Goal: Complete application form

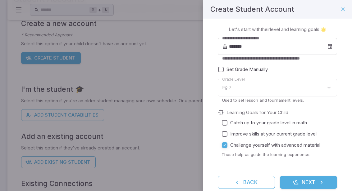
click at [331, 47] on icon at bounding box center [330, 46] width 6 height 6
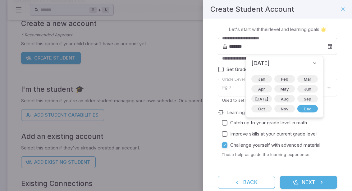
click at [300, 78] on span "Mar" at bounding box center [307, 79] width 15 height 6
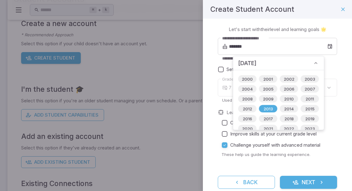
click at [310, 110] on span "2015" at bounding box center [309, 109] width 17 height 6
type input "*******"
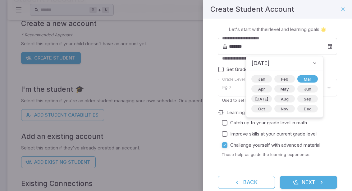
type input "*"
click at [339, 68] on div "**********" at bounding box center [277, 111] width 149 height 185
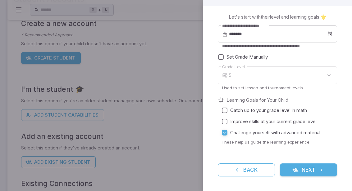
scroll to position [12, 0]
click at [314, 171] on button "Next" at bounding box center [308, 170] width 57 height 13
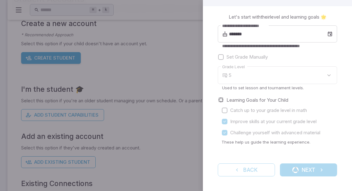
scroll to position [0, 0]
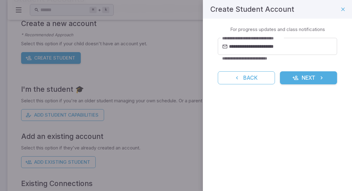
click at [317, 76] on button "Next" at bounding box center [308, 77] width 57 height 13
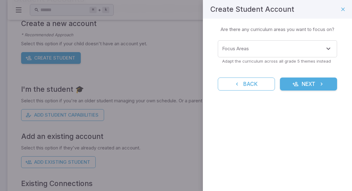
click at [328, 47] on icon "Open" at bounding box center [328, 48] width 7 height 7
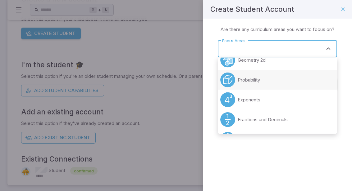
scroll to position [13, 0]
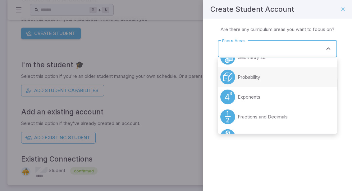
click at [264, 78] on li "Probability" at bounding box center [277, 77] width 119 height 20
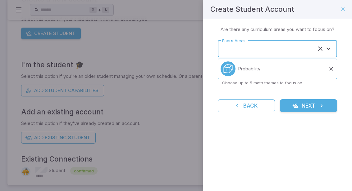
click at [334, 47] on div "Focus Areas" at bounding box center [277, 48] width 119 height 17
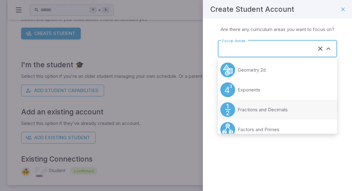
click at [294, 109] on li "Fractions and Decimals" at bounding box center [277, 110] width 119 height 20
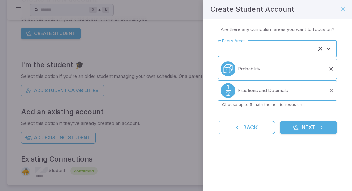
click at [332, 48] on button "Open" at bounding box center [328, 48] width 9 height 9
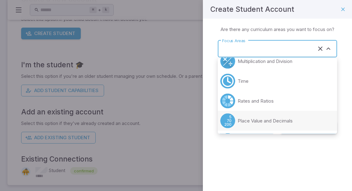
scroll to position [109, 0]
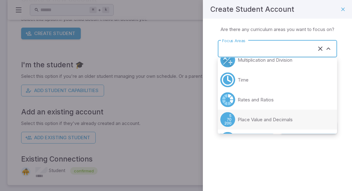
click at [298, 125] on li "Place Value and Decimals" at bounding box center [277, 120] width 119 height 20
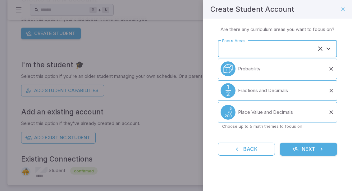
click at [330, 49] on icon "Open" at bounding box center [328, 48] width 7 height 7
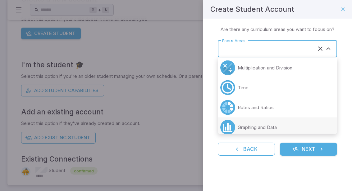
scroll to position [102, 0]
click at [299, 107] on li "Rates and Ratios" at bounding box center [277, 108] width 119 height 20
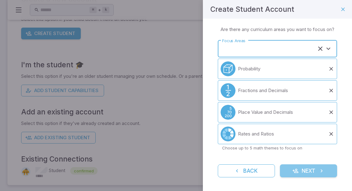
click at [321, 170] on icon "submit" at bounding box center [321, 171] width 6 height 6
type input "**********"
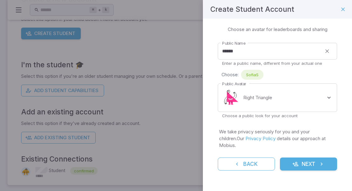
click at [331, 98] on body "Home Curriculum Account Tutoring Schedule Class Live Class ⌘ + k ​ Students -> …" at bounding box center [176, 51] width 352 height 281
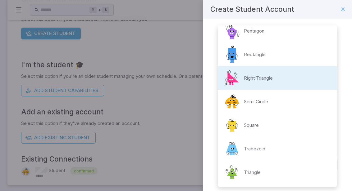
scroll to position [127, 0]
click at [248, 174] on p "Triangle" at bounding box center [252, 172] width 17 height 7
type input "**********"
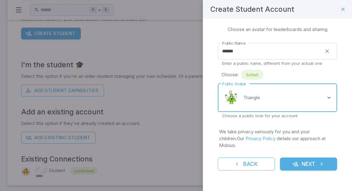
click at [318, 158] on button "Next" at bounding box center [308, 164] width 57 height 13
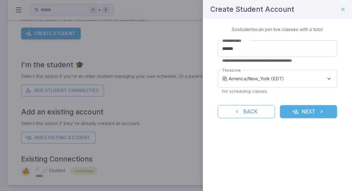
click at [313, 113] on button "Next" at bounding box center [308, 111] width 57 height 13
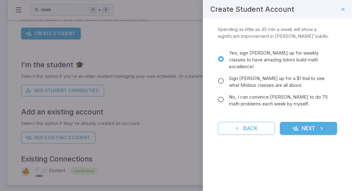
click at [290, 94] on span "No, I can convince [PERSON_NAME] to do 75 math problems each week by myself." at bounding box center [280, 101] width 103 height 14
click at [313, 126] on button "Next" at bounding box center [308, 128] width 57 height 13
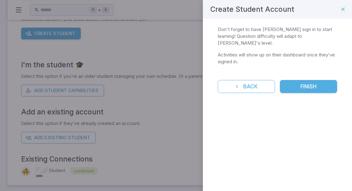
click at [319, 80] on button "Finish" at bounding box center [308, 86] width 57 height 13
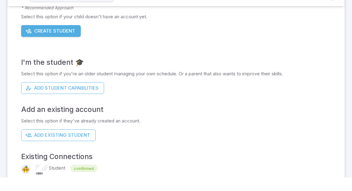
scroll to position [77, 0]
